Goal: Use online tool/utility: Utilize a website feature to perform a specific function

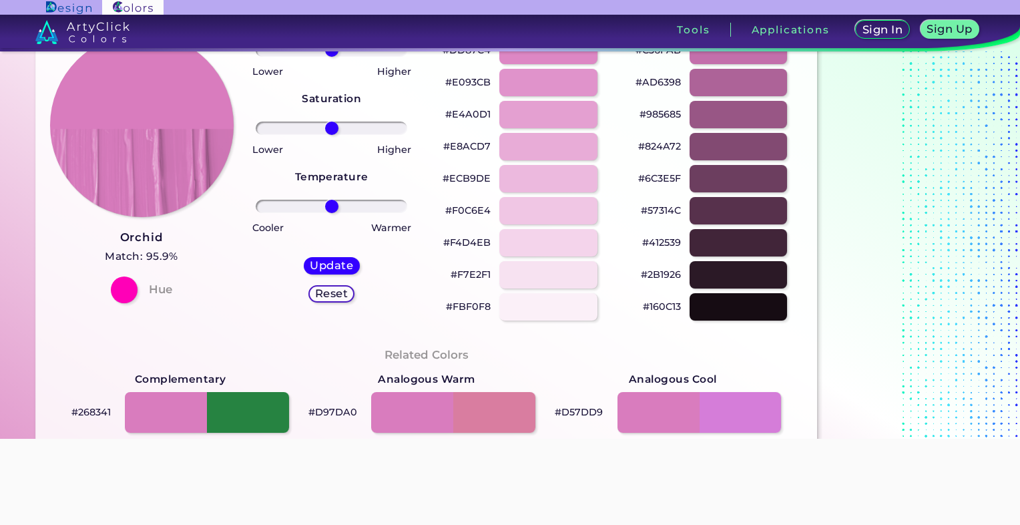
scroll to position [67, 0]
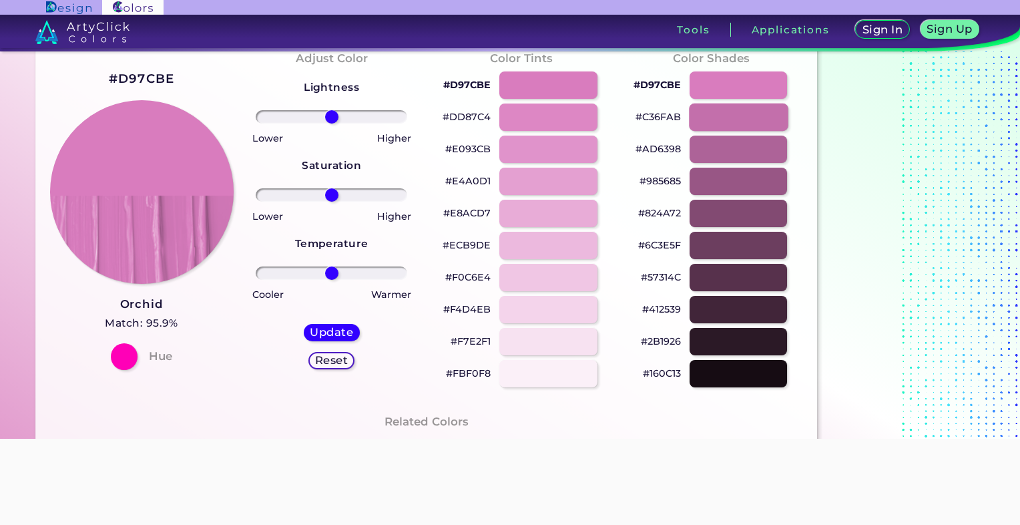
click at [734, 124] on div at bounding box center [738, 117] width 99 height 27
type input "#c36fab"
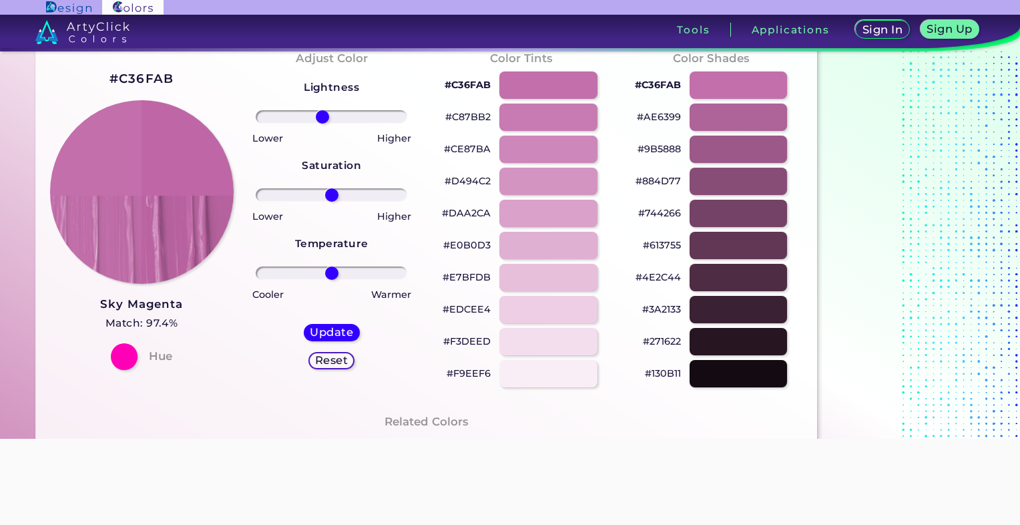
drag, startPoint x: 329, startPoint y: 114, endPoint x: 323, endPoint y: 115, distance: 6.8
type input "-13"
click at [323, 115] on input "range" at bounding box center [332, 116] width 152 height 13
click at [126, 351] on div at bounding box center [124, 356] width 27 height 27
drag, startPoint x: 331, startPoint y: 271, endPoint x: 347, endPoint y: 268, distance: 15.6
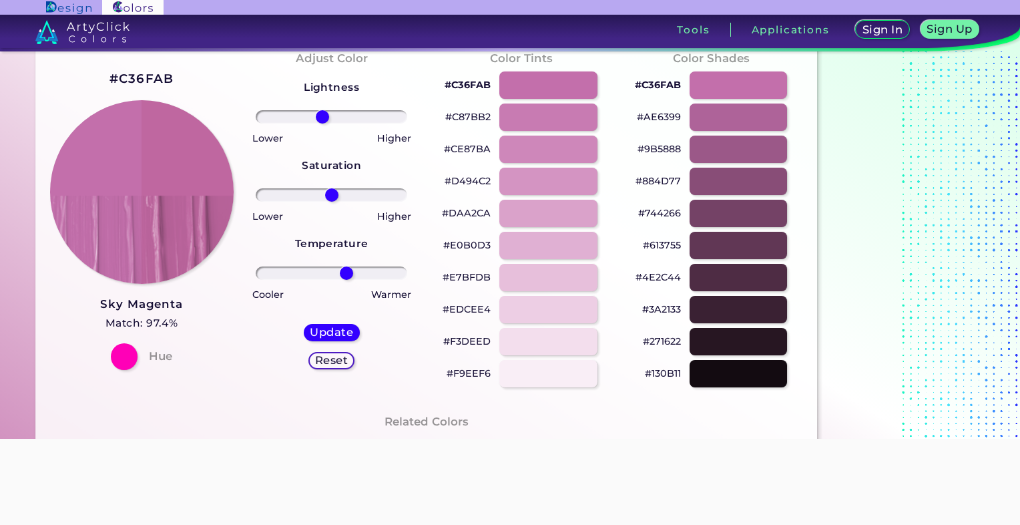
type input "22"
click at [347, 268] on input "range" at bounding box center [332, 272] width 152 height 13
drag, startPoint x: 332, startPoint y: 196, endPoint x: 318, endPoint y: 198, distance: 14.1
type input "-19"
click at [318, 198] on input "range" at bounding box center [332, 194] width 152 height 13
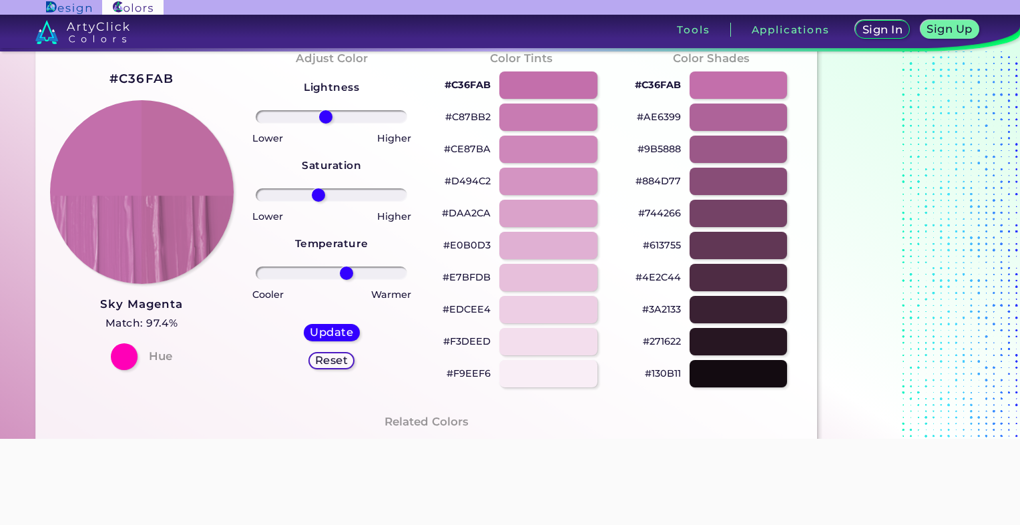
type input "-8"
click at [326, 119] on input "range" at bounding box center [332, 116] width 152 height 13
click at [329, 122] on input "range" at bounding box center [332, 116] width 152 height 13
drag, startPoint x: 320, startPoint y: 197, endPoint x: 292, endPoint y: 202, distance: 28.4
click at [292, 202] on input "range" at bounding box center [332, 194] width 152 height 13
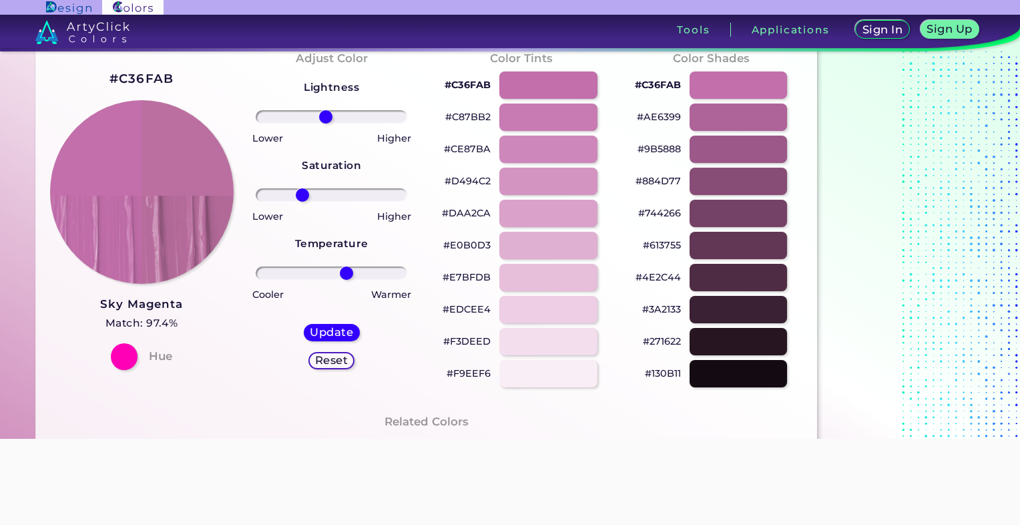
type input "-42"
click at [303, 196] on input "range" at bounding box center [332, 194] width 152 height 13
click at [305, 197] on input "range" at bounding box center [332, 194] width 152 height 13
type input "24"
click at [348, 270] on input "range" at bounding box center [332, 272] width 152 height 13
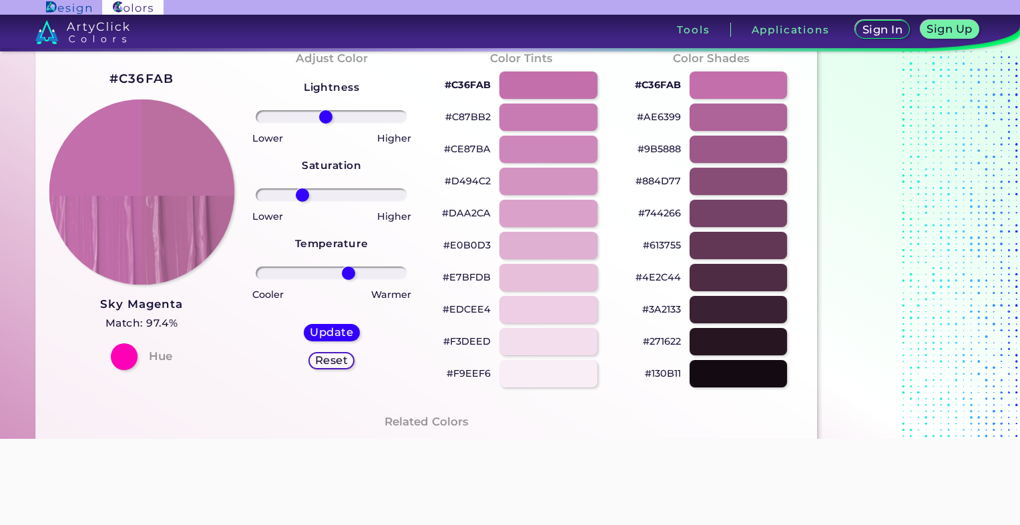
click at [196, 162] on img at bounding box center [142, 193] width 186 height 186
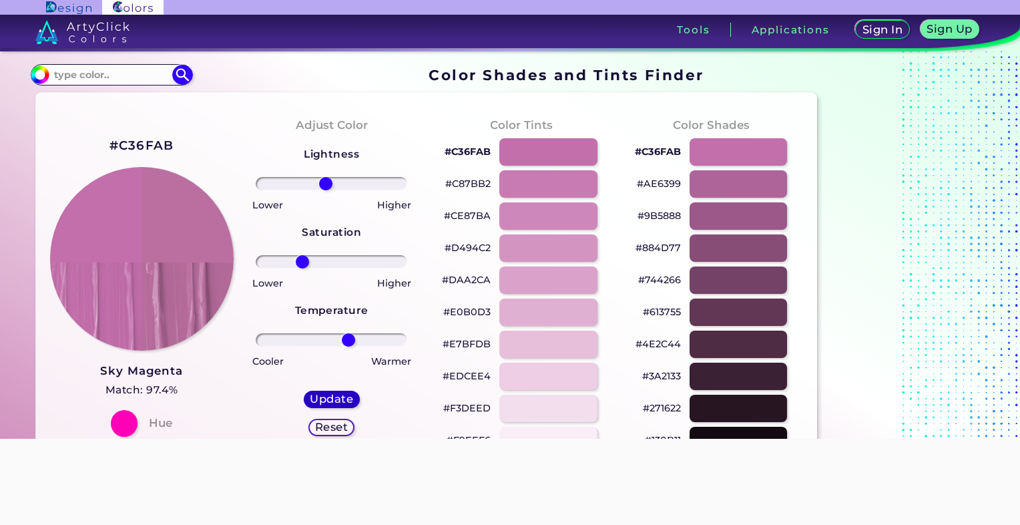
click at [324, 401] on h5 "Update" at bounding box center [332, 399] width 42 height 11
type input "#bb6fa0"
type input "0"
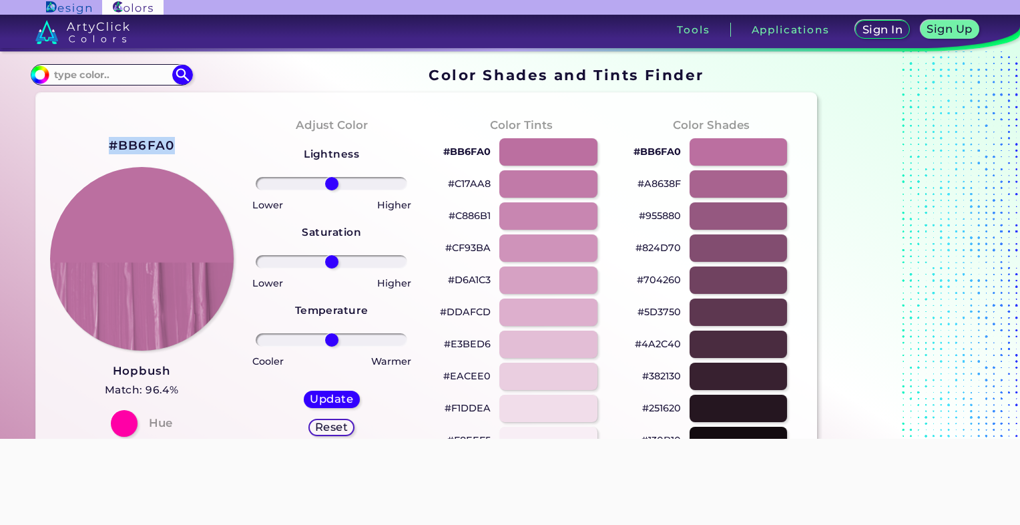
drag, startPoint x: 189, startPoint y: 146, endPoint x: 102, endPoint y: 146, distance: 87.5
click at [102, 146] on div "#BB6FA0 Hopbush Match: 96.4% Hue" at bounding box center [142, 285] width 190 height 363
copy h2 "#BB6FA0"
